Goal: Information Seeking & Learning: Understand process/instructions

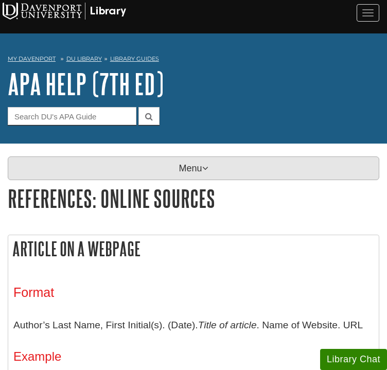
click at [62, 164] on p "Menu" at bounding box center [193, 168] width 371 height 24
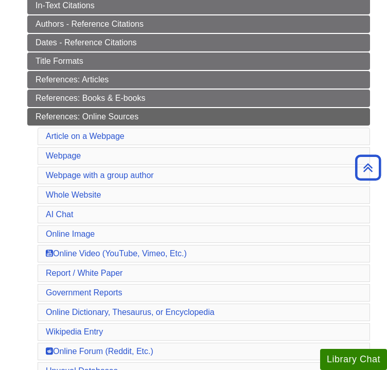
scroll to position [206, 0]
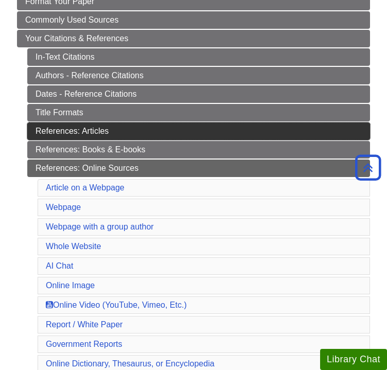
click at [90, 122] on link "References: Articles" at bounding box center [198, 130] width 342 height 17
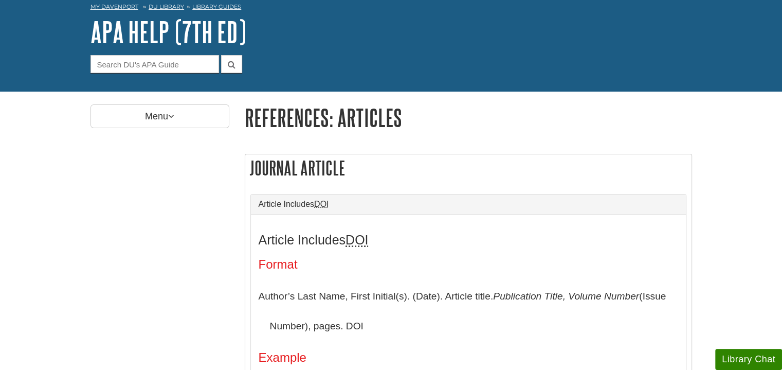
scroll to position [103, 0]
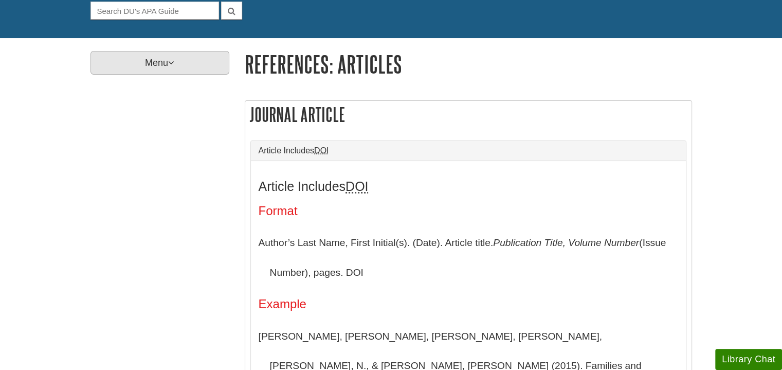
click at [171, 57] on p "Menu" at bounding box center [159, 63] width 139 height 24
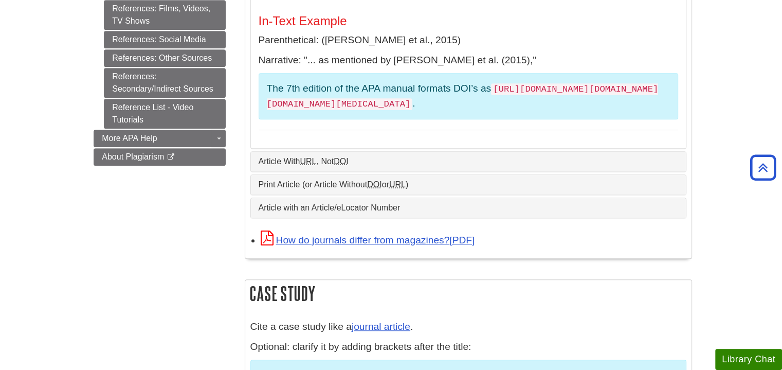
scroll to position [566, 0]
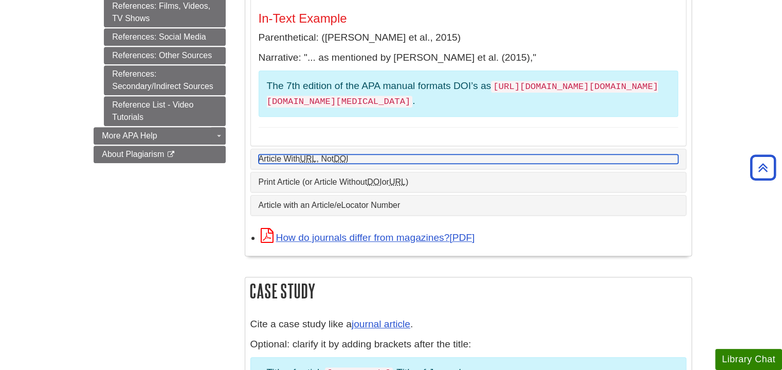
click at [383, 154] on link "Article With URL , Not DOI" at bounding box center [469, 158] width 420 height 9
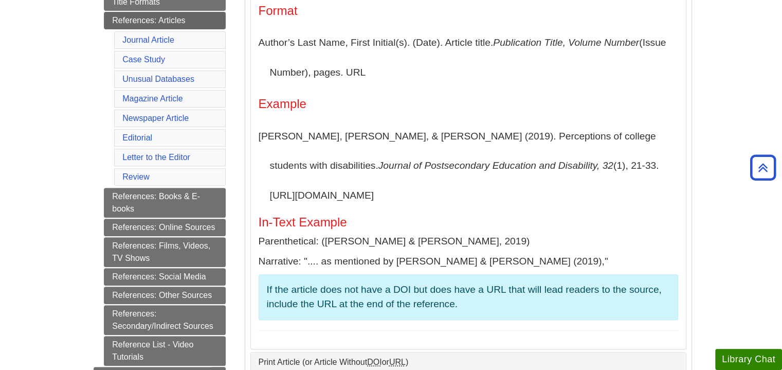
scroll to position [308, 0]
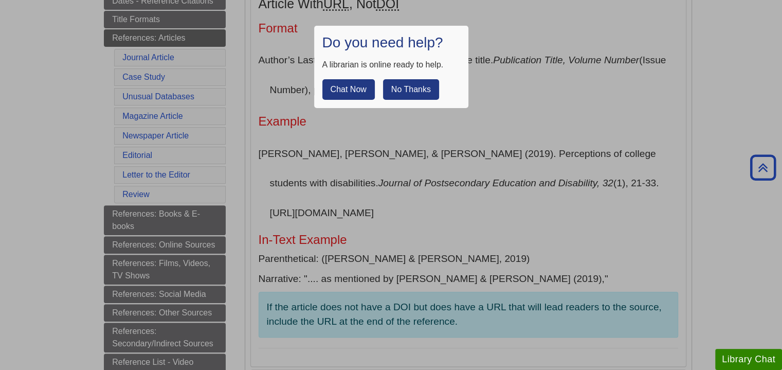
click at [386, 89] on button "No Thanks" at bounding box center [411, 89] width 56 height 21
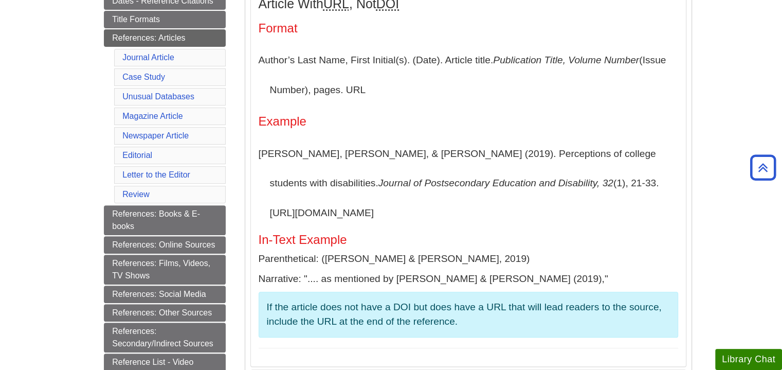
scroll to position [92, 0]
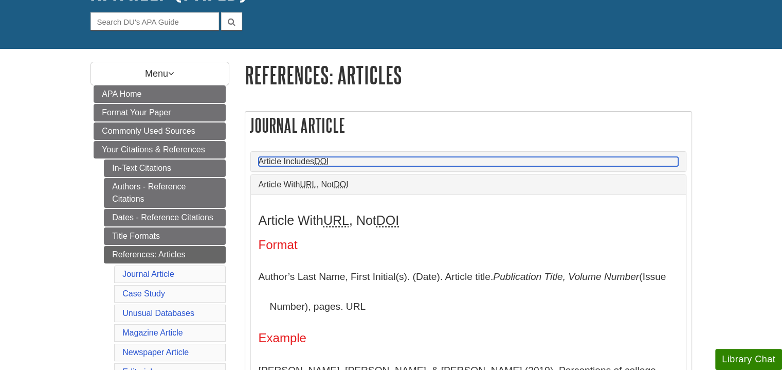
click at [382, 158] on link "Article Includes DOI" at bounding box center [469, 161] width 420 height 9
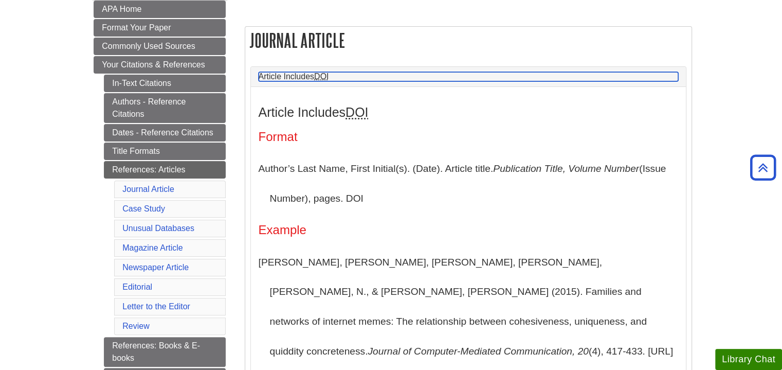
scroll to position [195, 0]
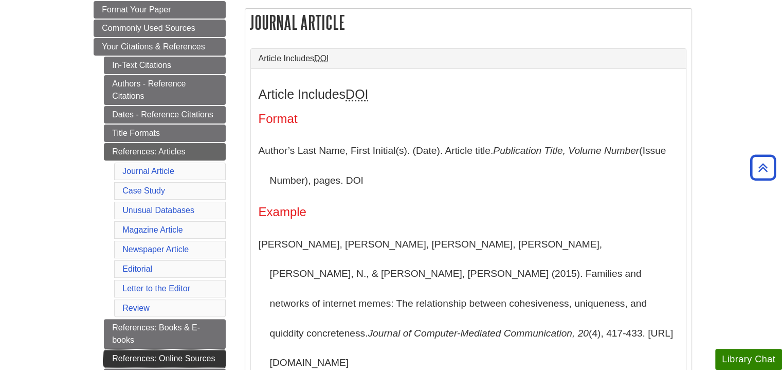
click at [197, 357] on link "References: Online Sources" at bounding box center [165, 358] width 122 height 17
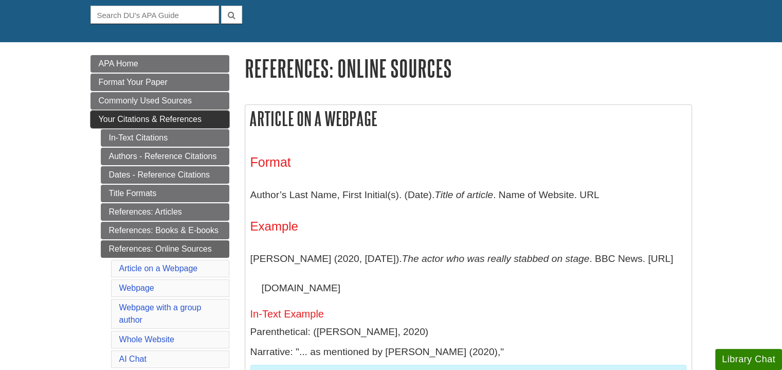
scroll to position [103, 0]
